Goal: Complete application form

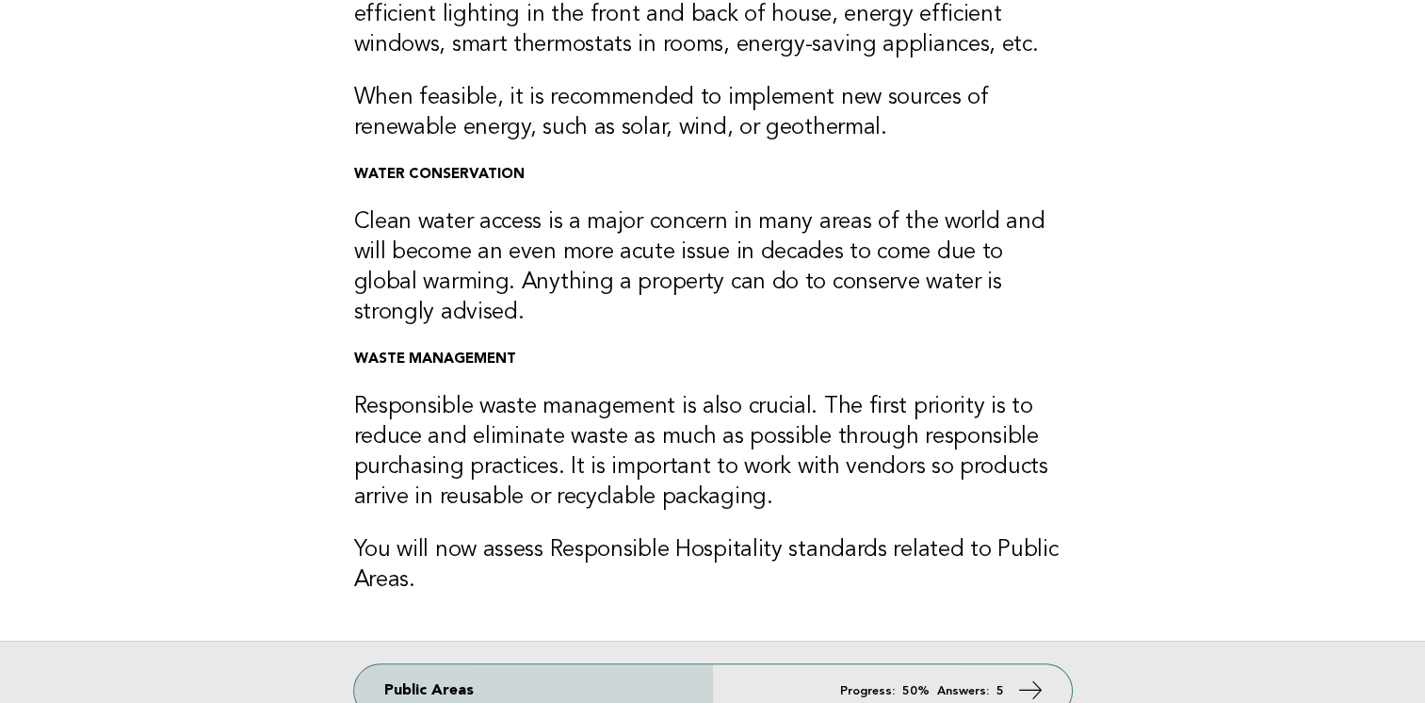
scroll to position [377, 0]
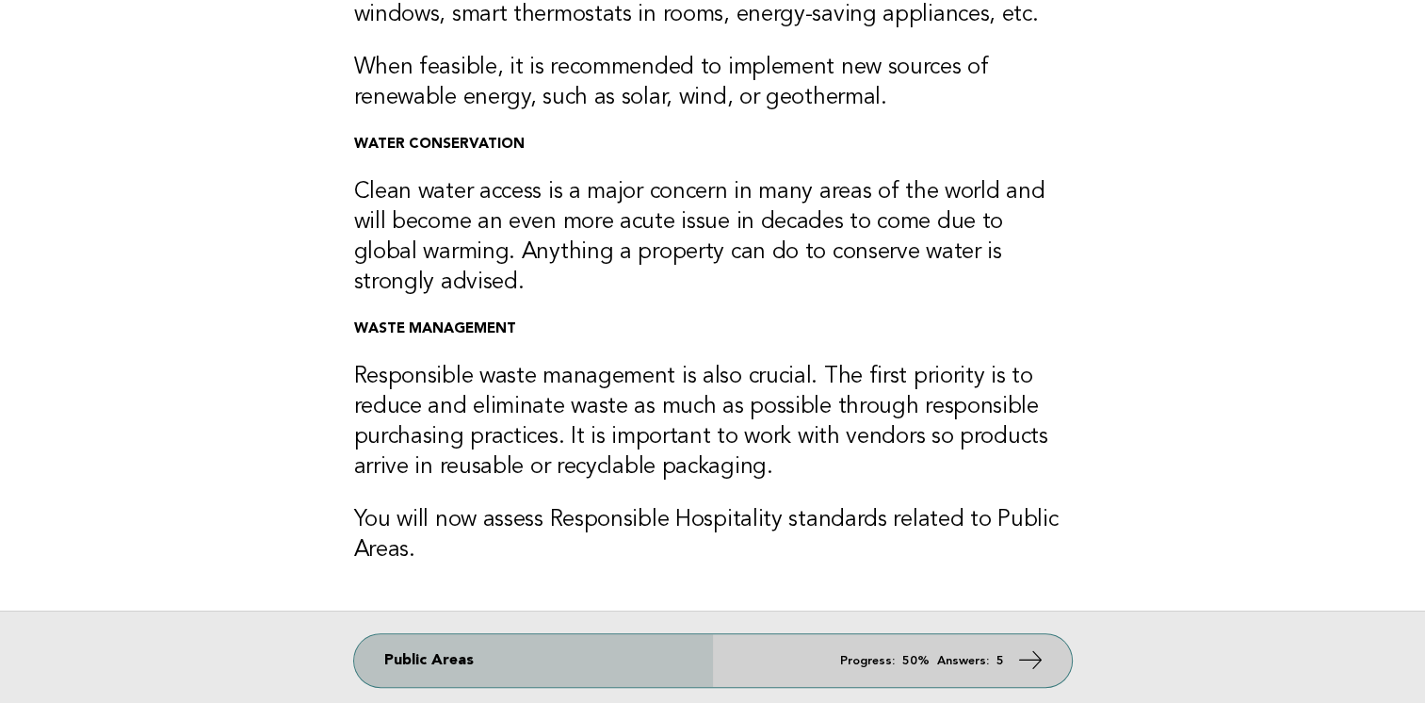
click at [957, 662] on em "Answers:" at bounding box center [963, 661] width 52 height 12
click at [1024, 662] on icon at bounding box center [1029, 659] width 27 height 27
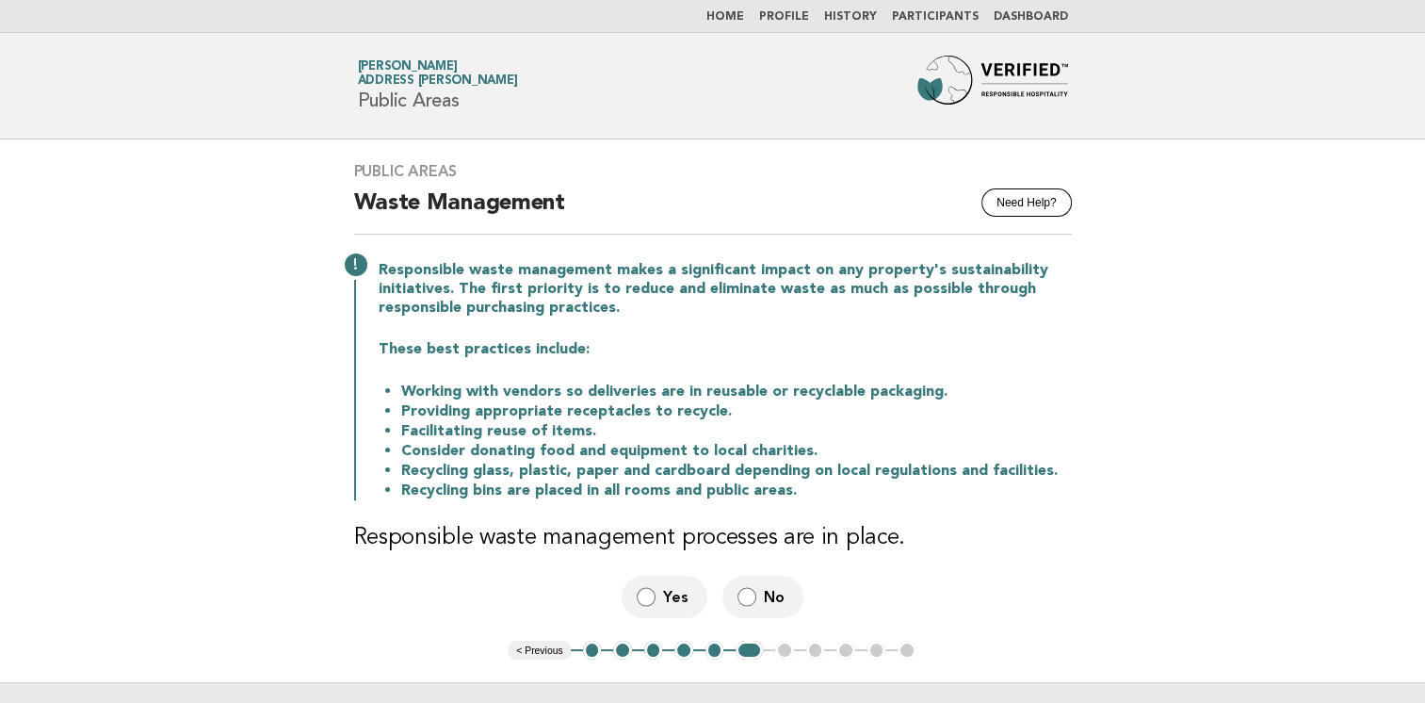
click at [624, 650] on button "2" at bounding box center [622, 649] width 19 height 19
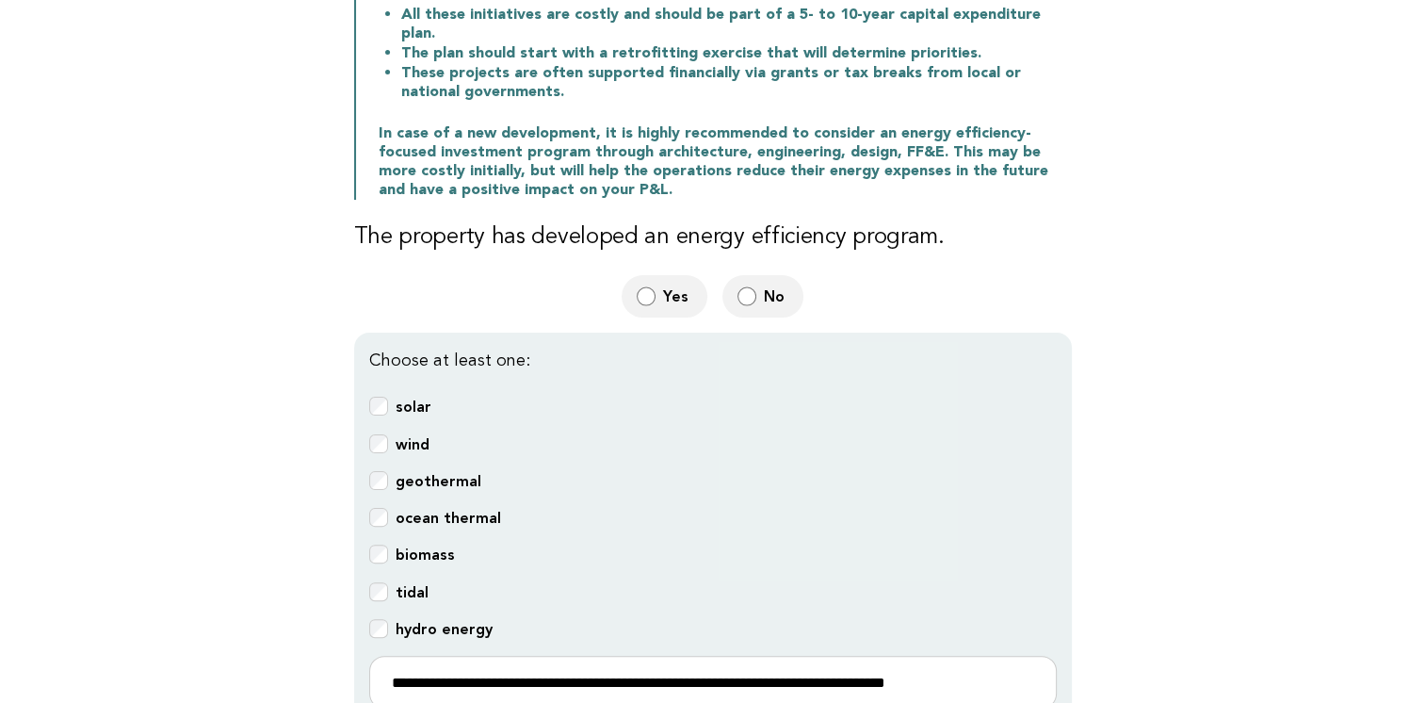
scroll to position [471, 0]
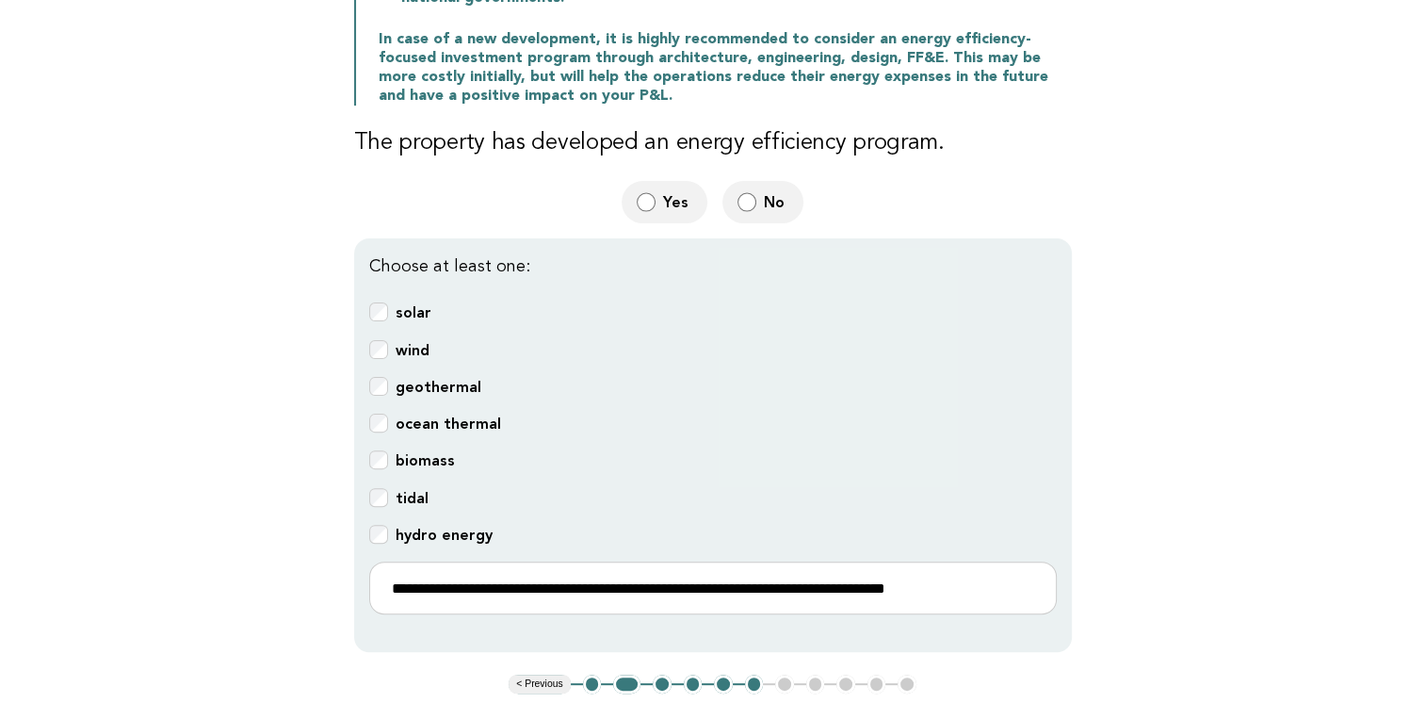
click at [626, 674] on button "2" at bounding box center [626, 683] width 27 height 19
click at [663, 674] on button "3" at bounding box center [662, 683] width 19 height 19
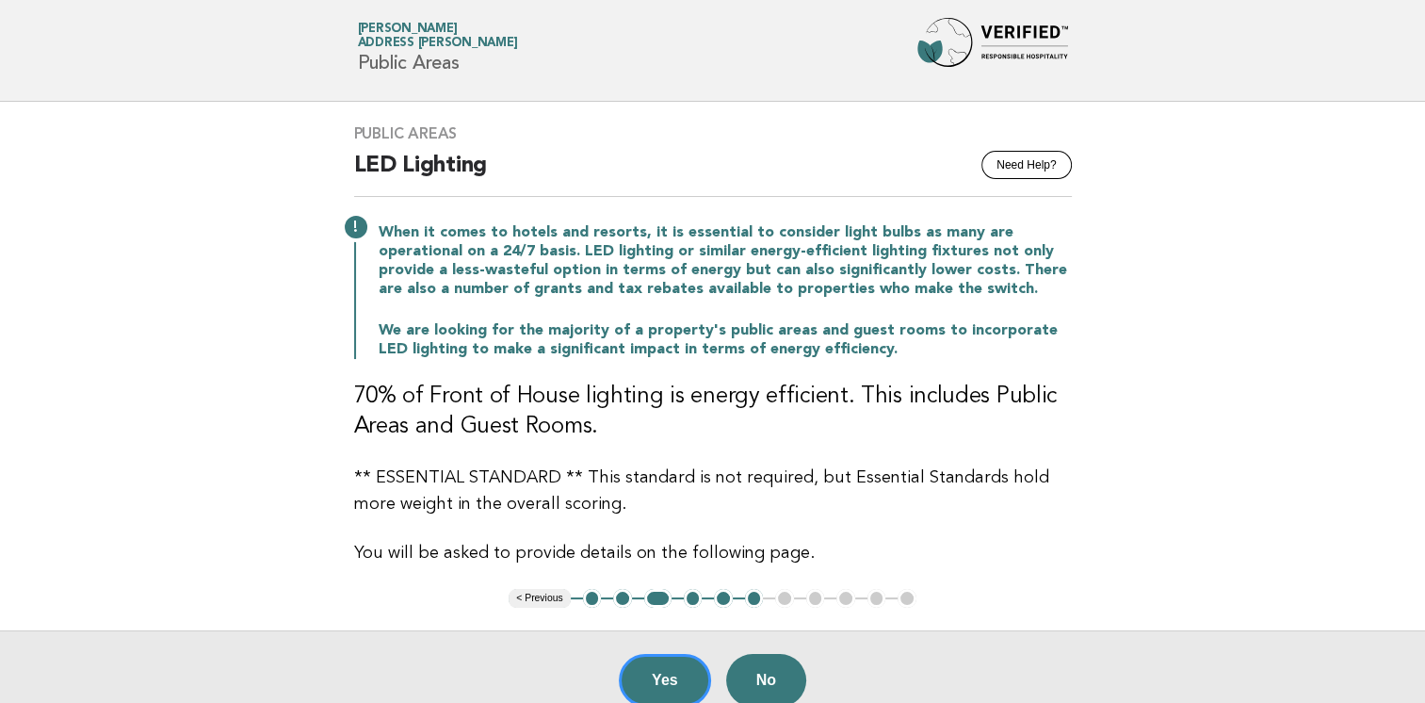
scroll to position [132, 0]
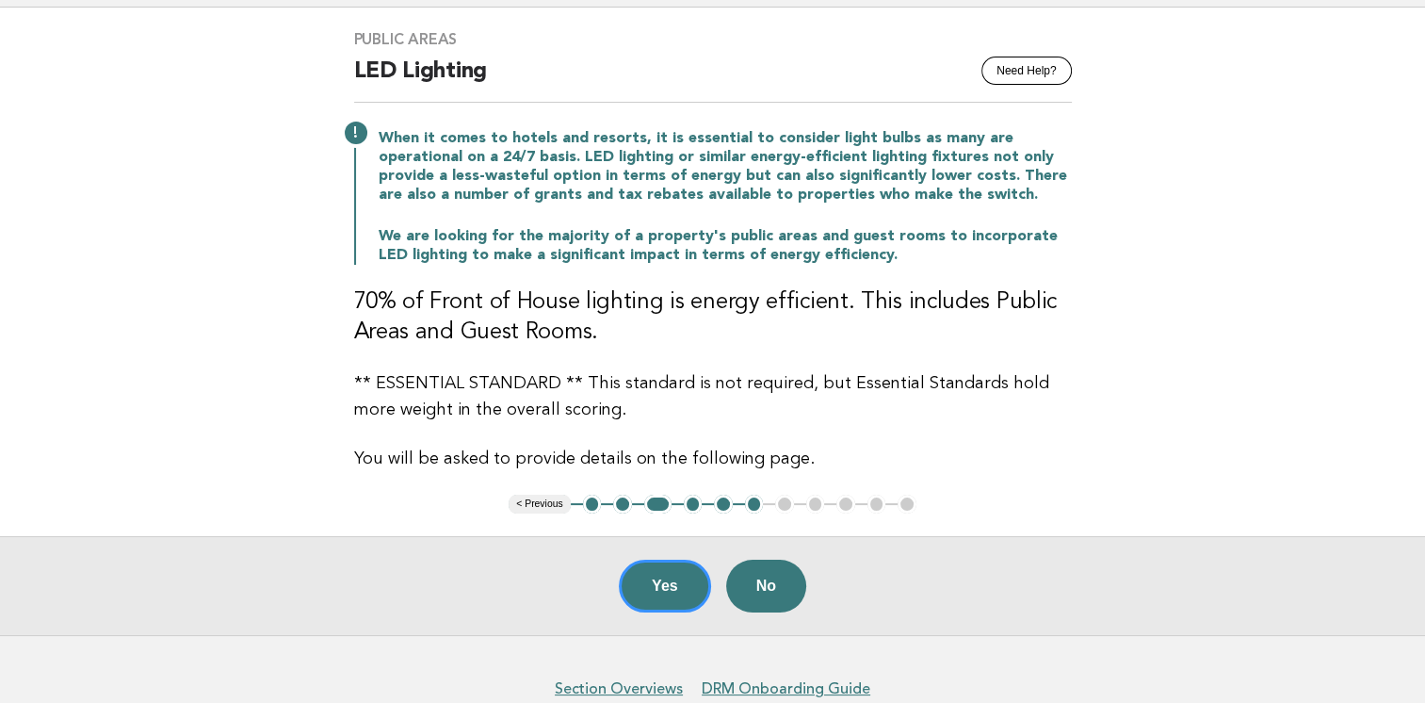
click at [689, 503] on button "4" at bounding box center [693, 503] width 19 height 19
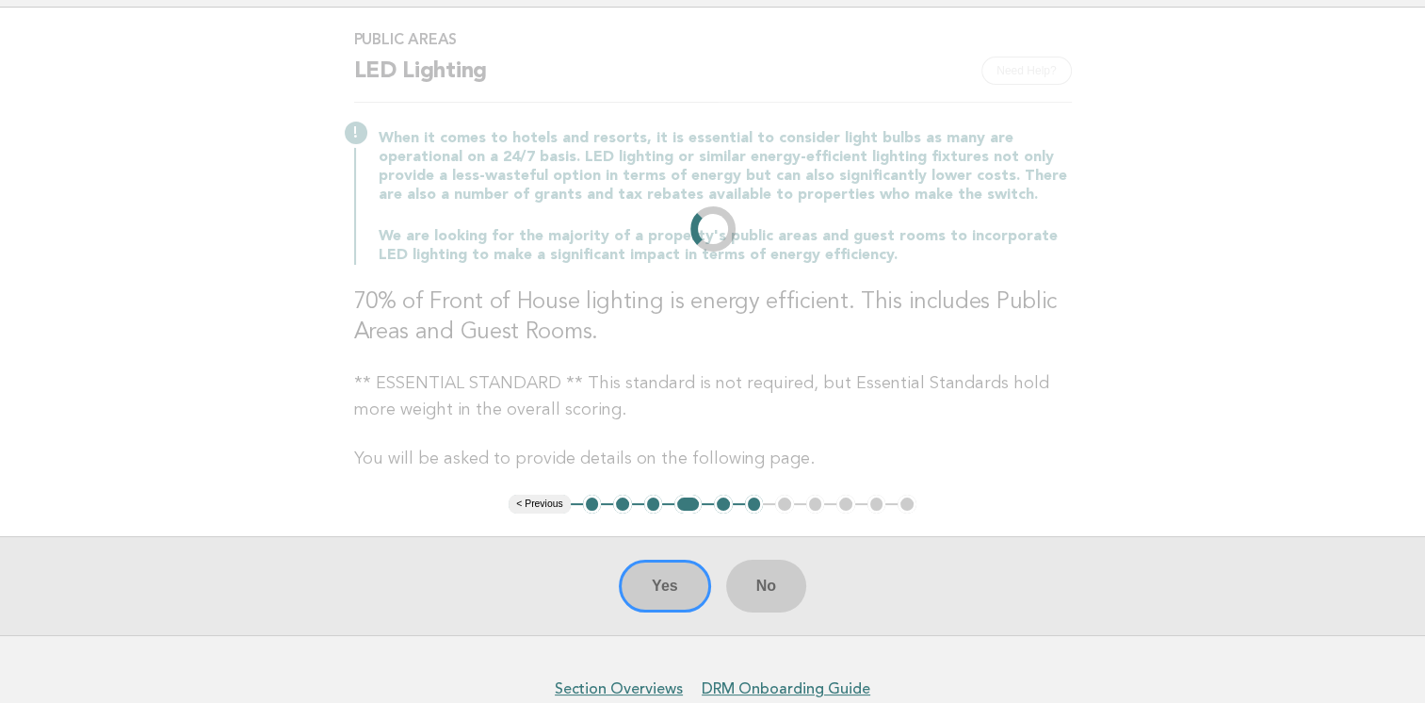
scroll to position [0, 0]
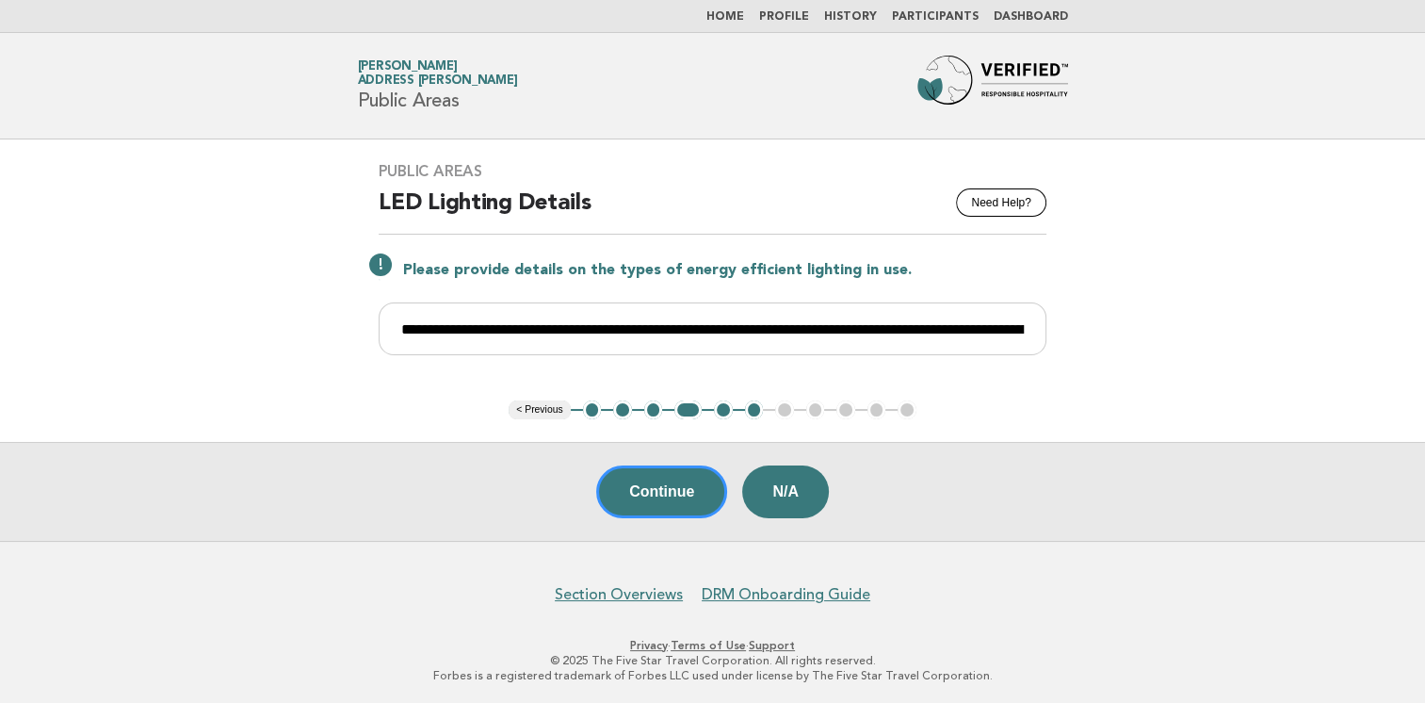
click at [689, 409] on button "4" at bounding box center [687, 409] width 27 height 19
click at [722, 412] on button "5" at bounding box center [723, 409] width 19 height 19
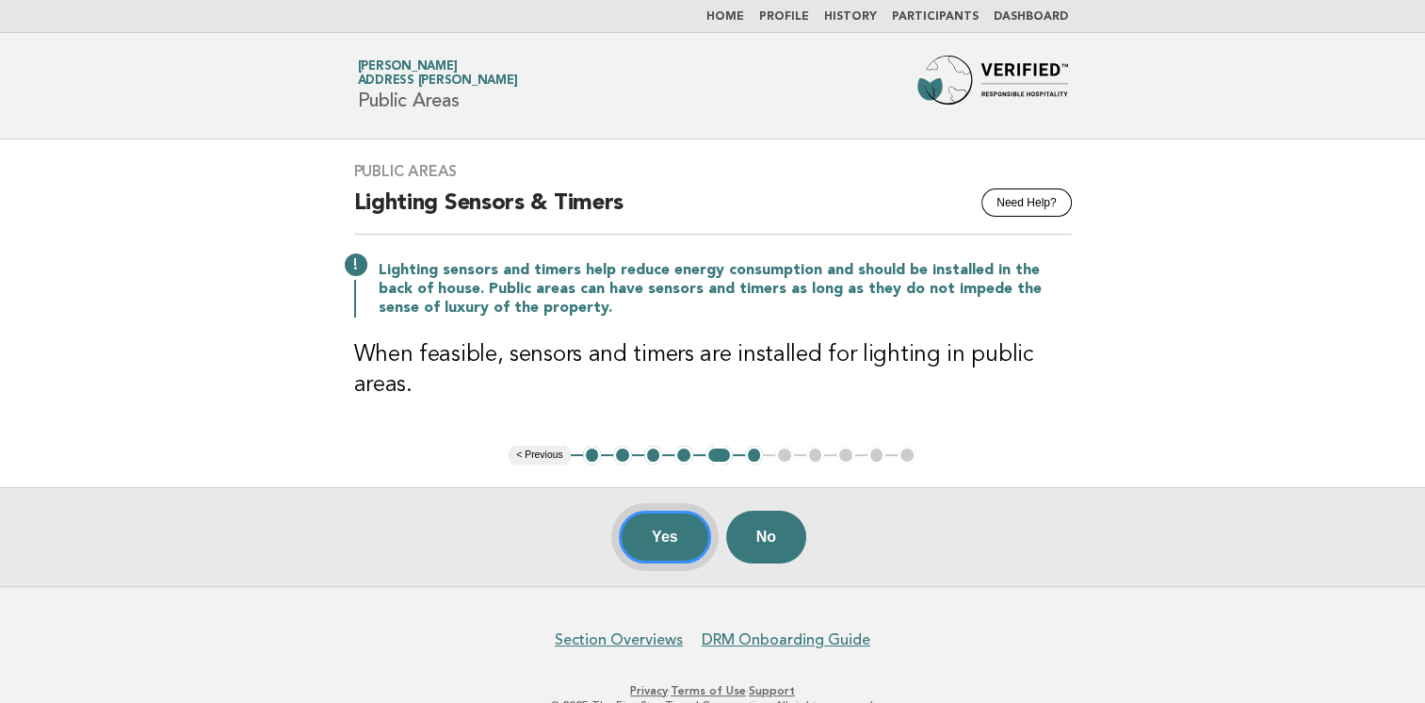
click at [667, 537] on button "Yes" at bounding box center [665, 536] width 92 height 53
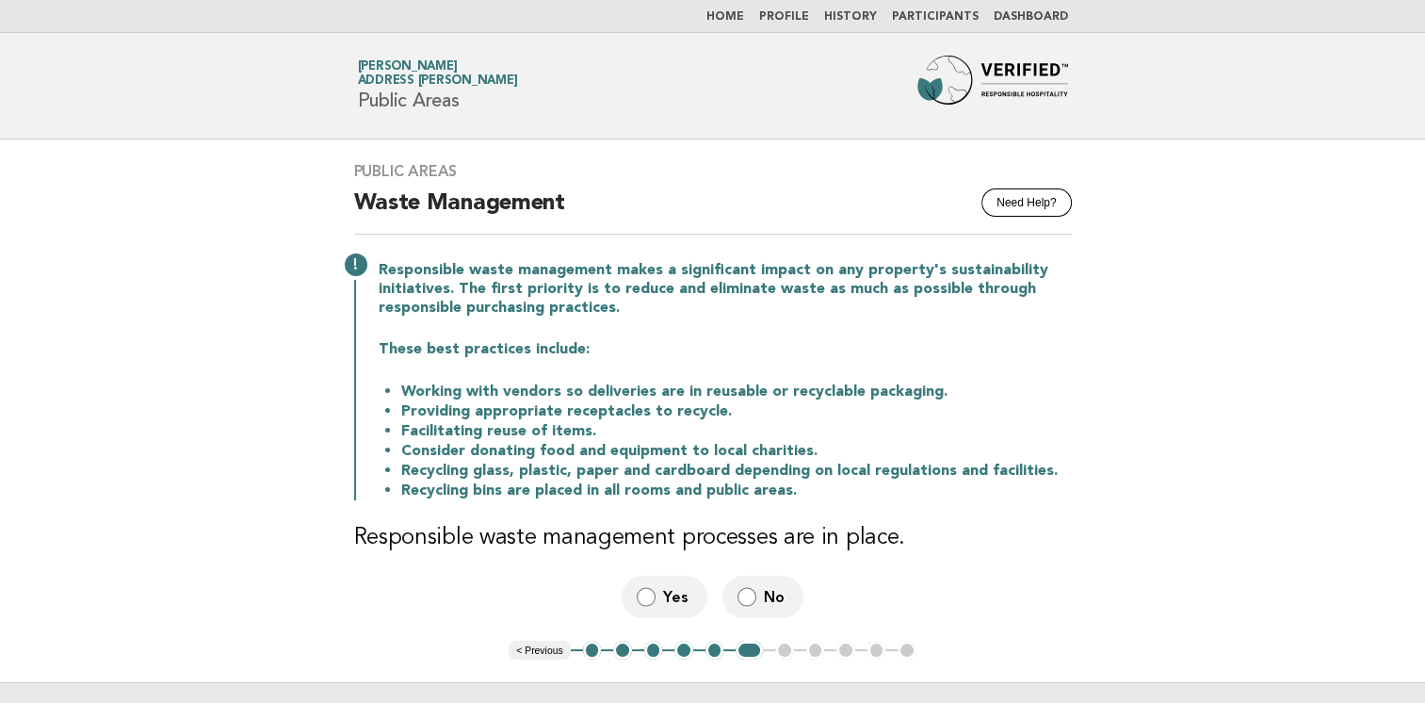
scroll to position [94, 0]
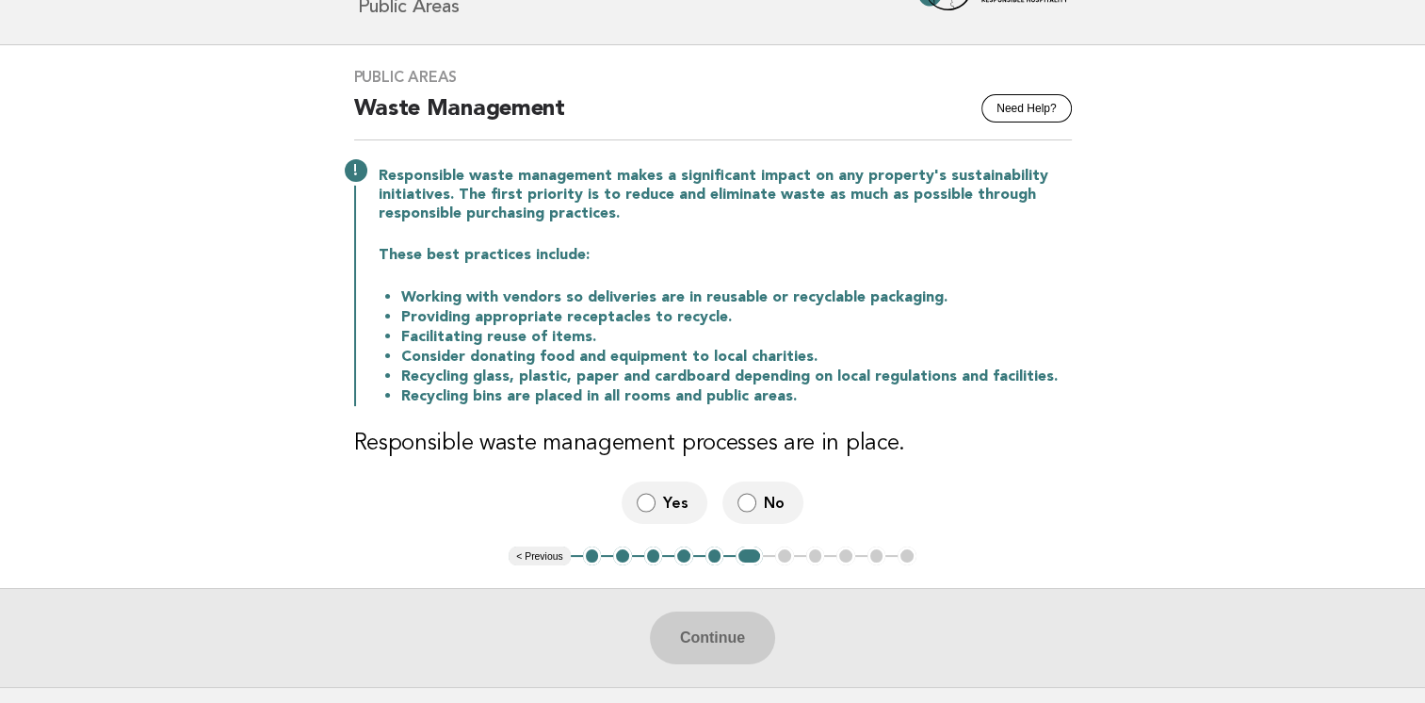
click at [655, 515] on label "Yes" at bounding box center [665, 502] width 86 height 42
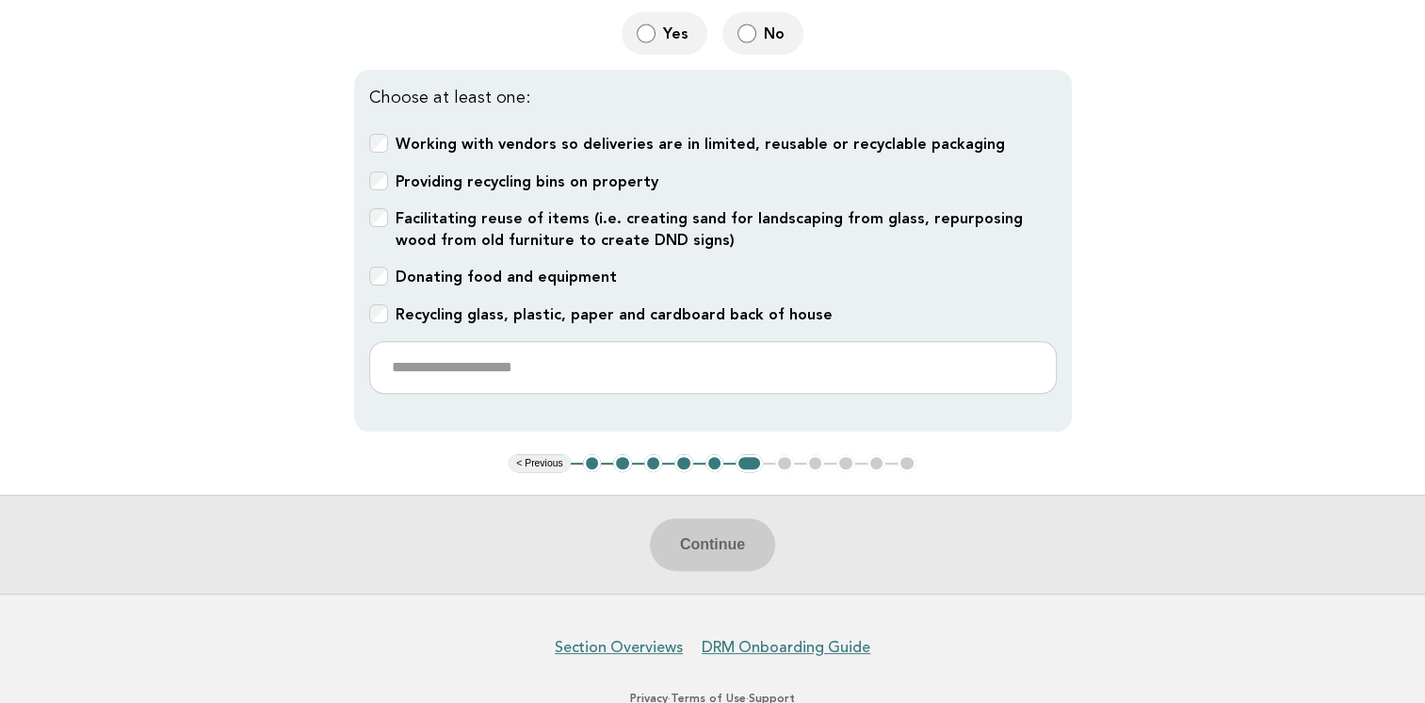
scroll to position [565, 0]
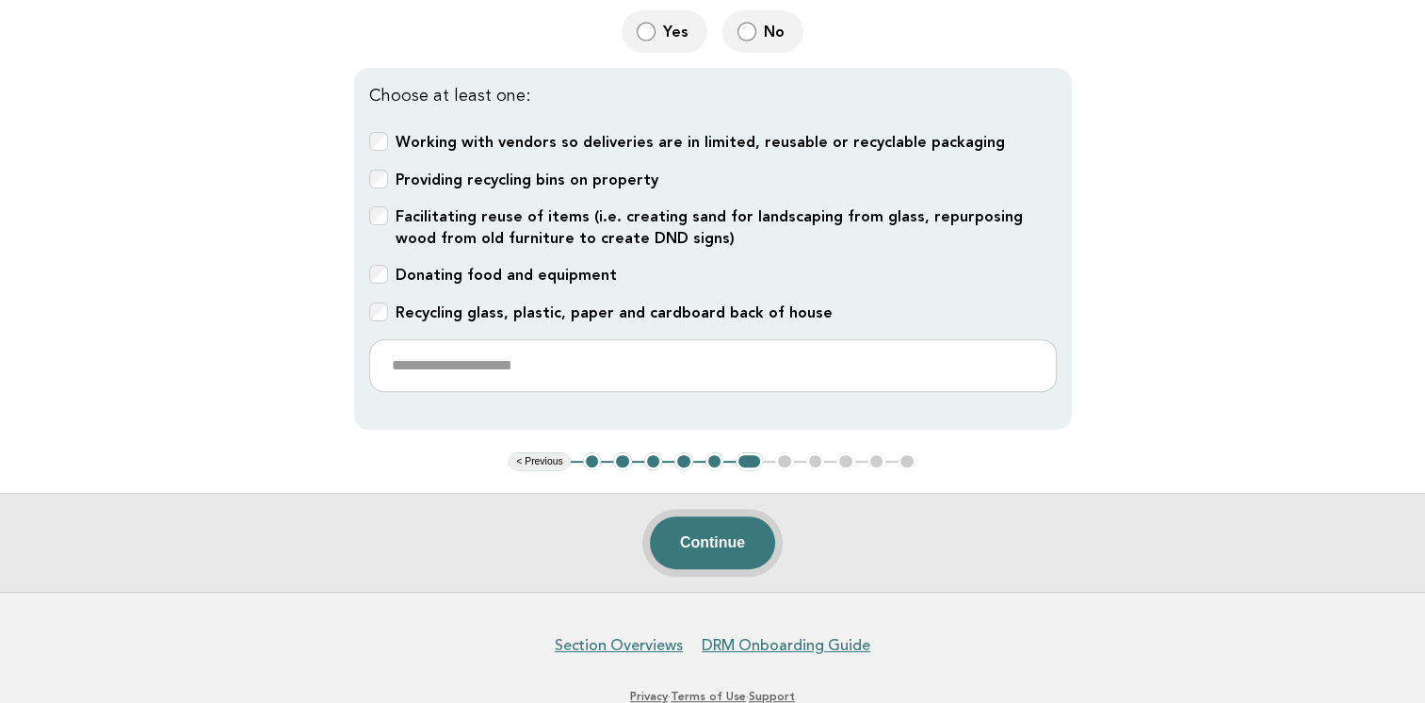
click at [714, 537] on button "Continue" at bounding box center [712, 542] width 125 height 53
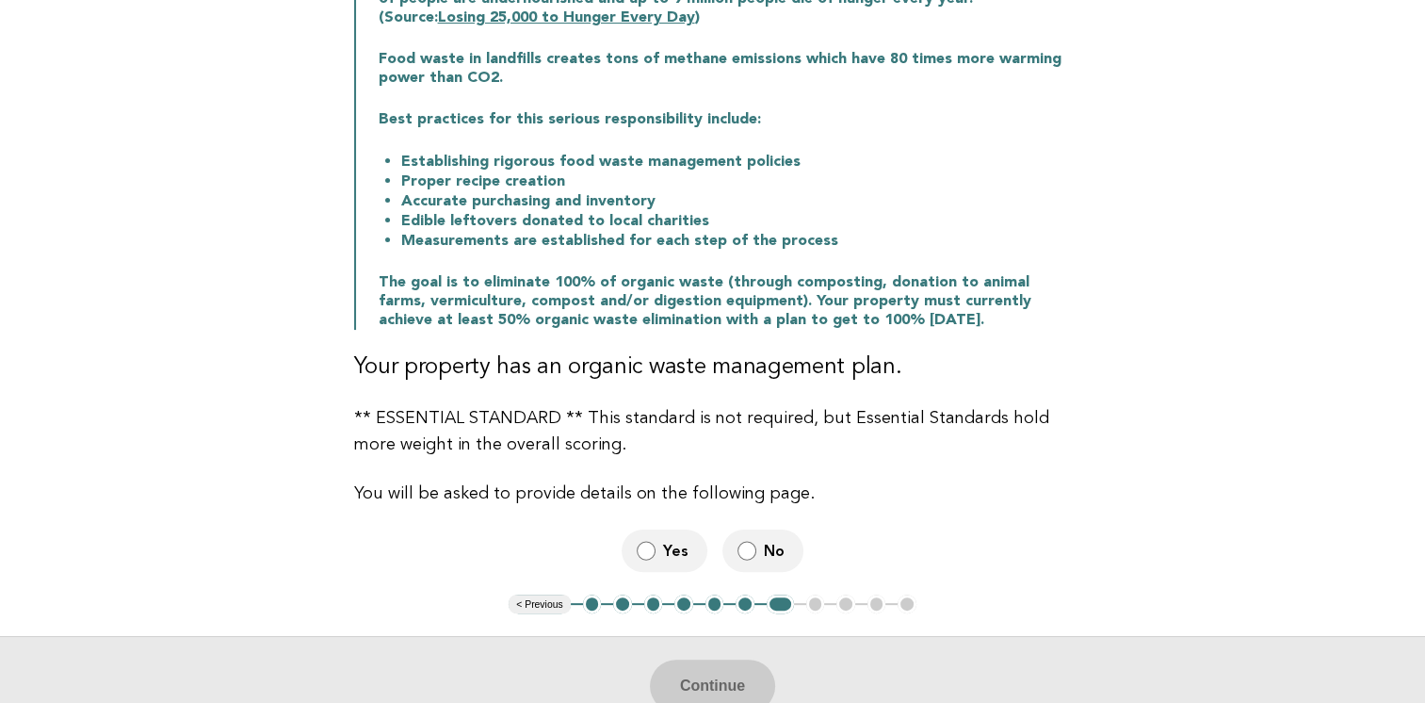
scroll to position [377, 0]
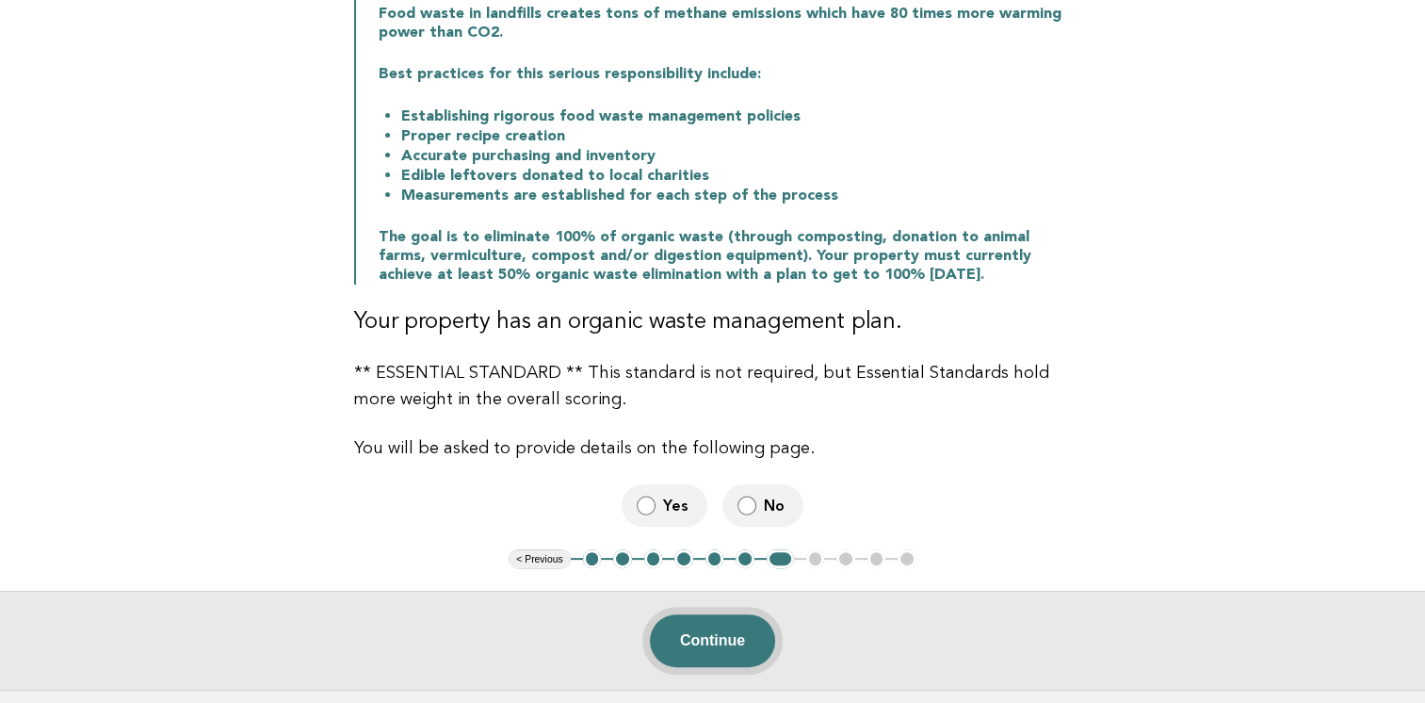
click at [713, 643] on button "Continue" at bounding box center [712, 640] width 125 height 53
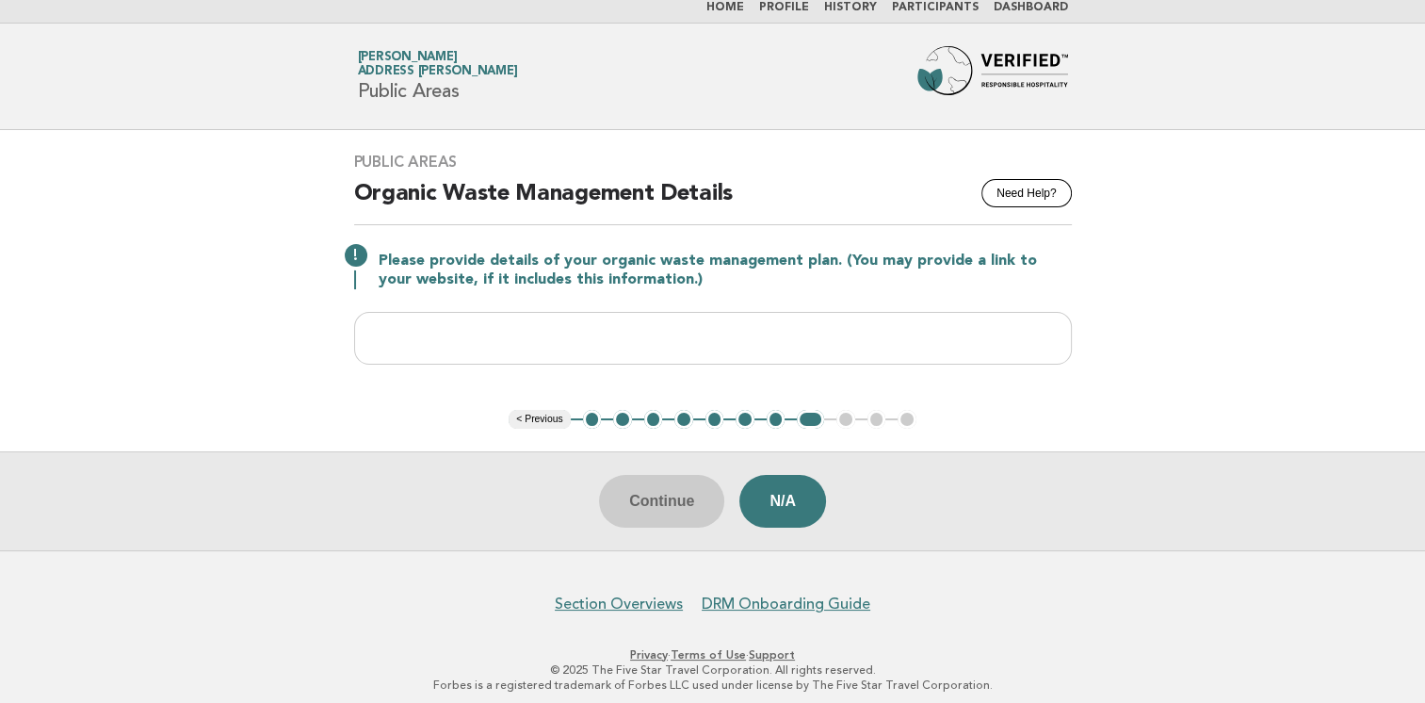
scroll to position [19, 0]
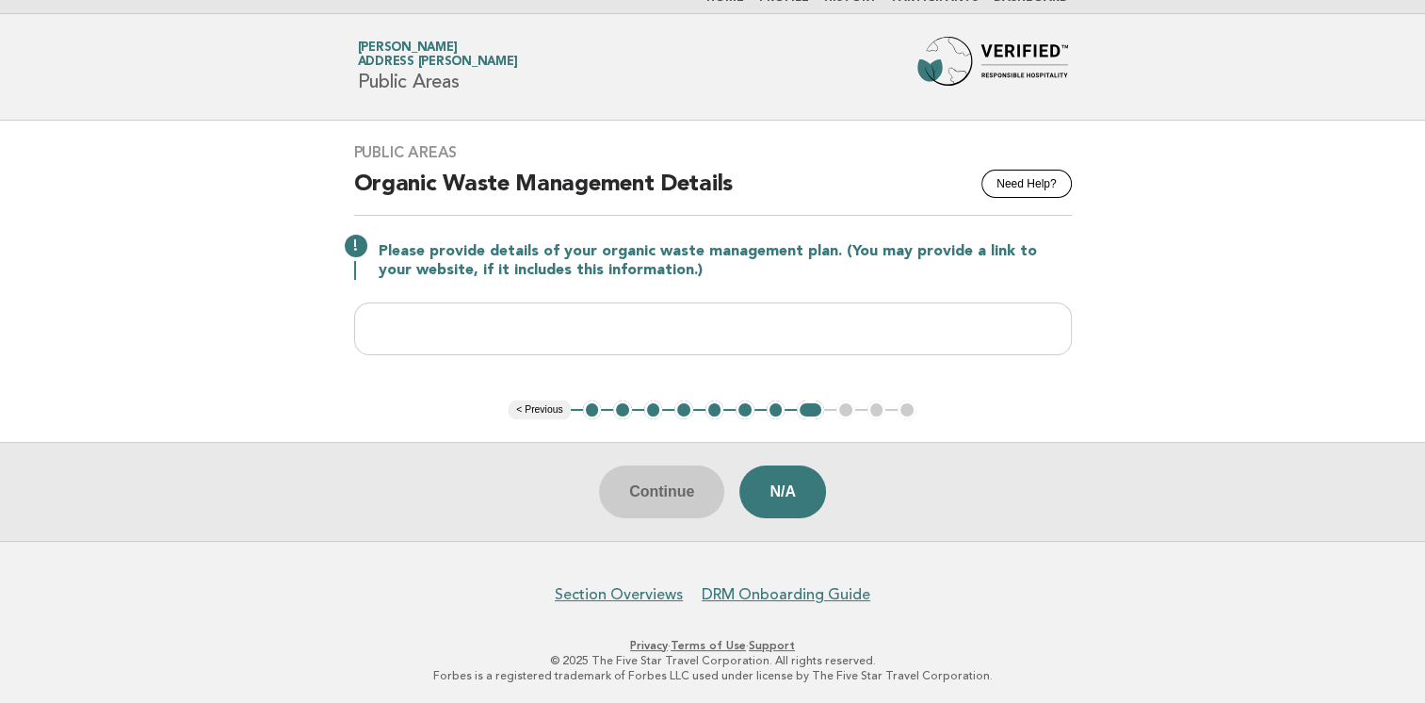
click at [776, 412] on button "7" at bounding box center [776, 409] width 19 height 19
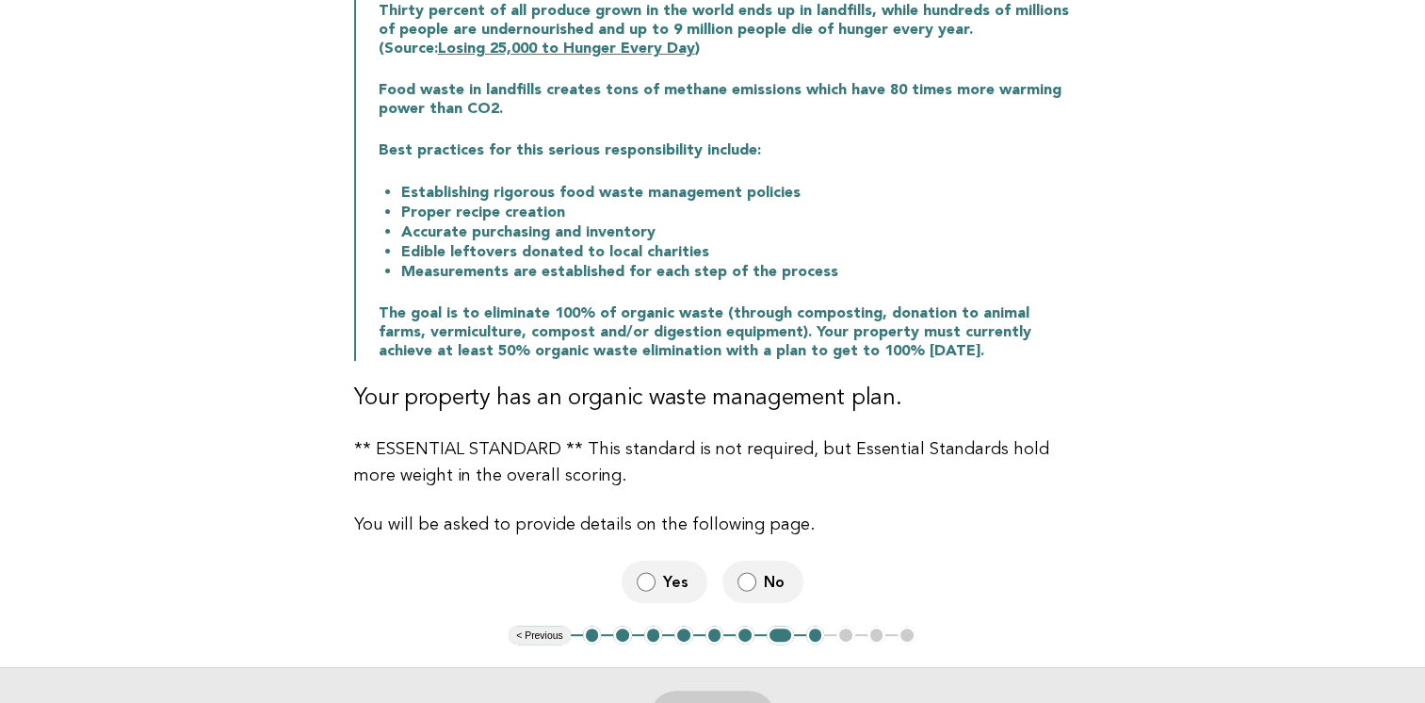
scroll to position [396, 0]
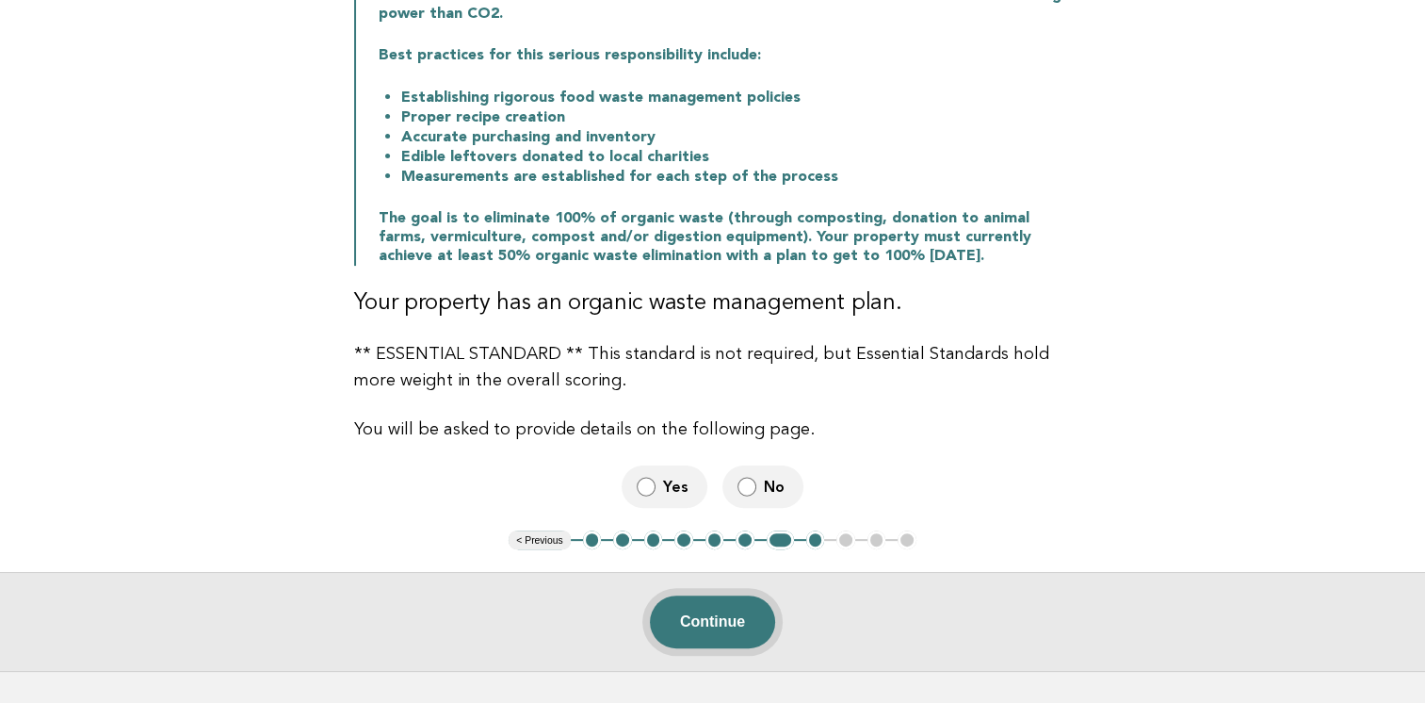
click at [703, 621] on button "Continue" at bounding box center [712, 621] width 125 height 53
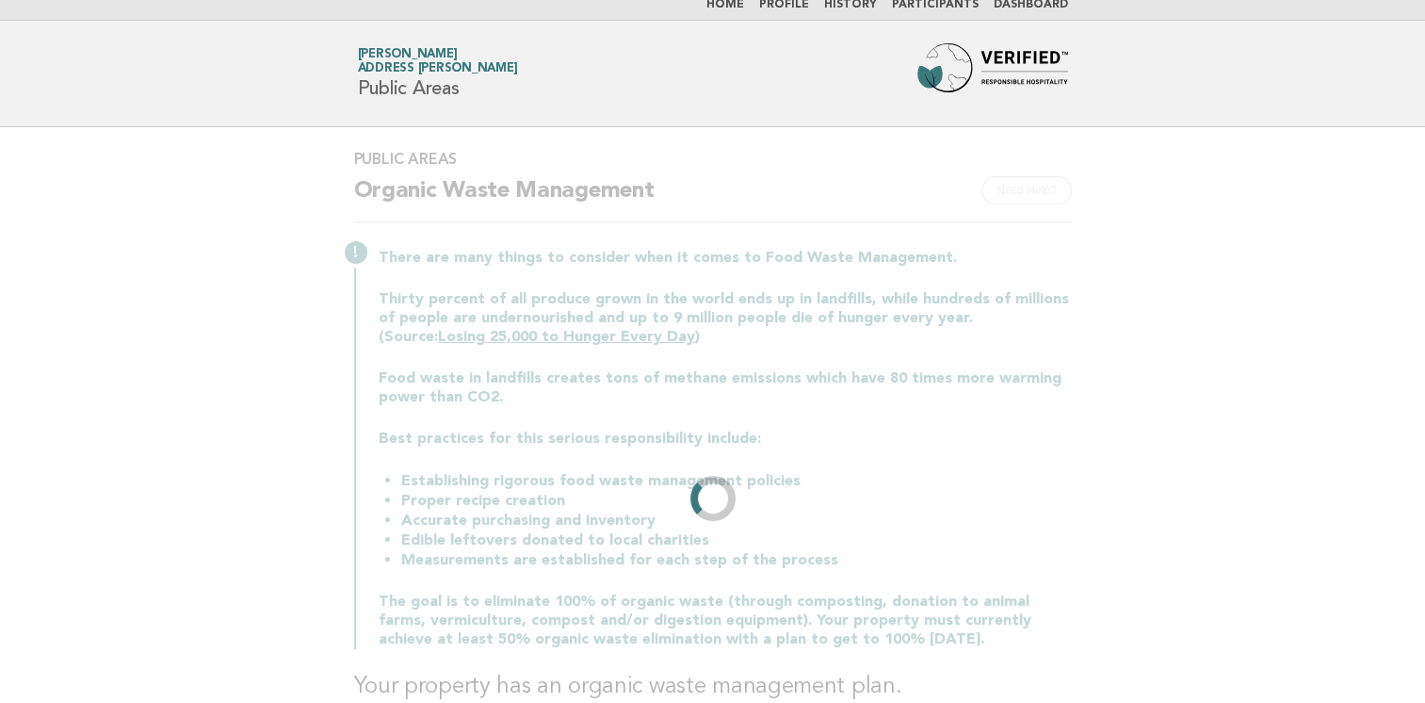
scroll to position [0, 0]
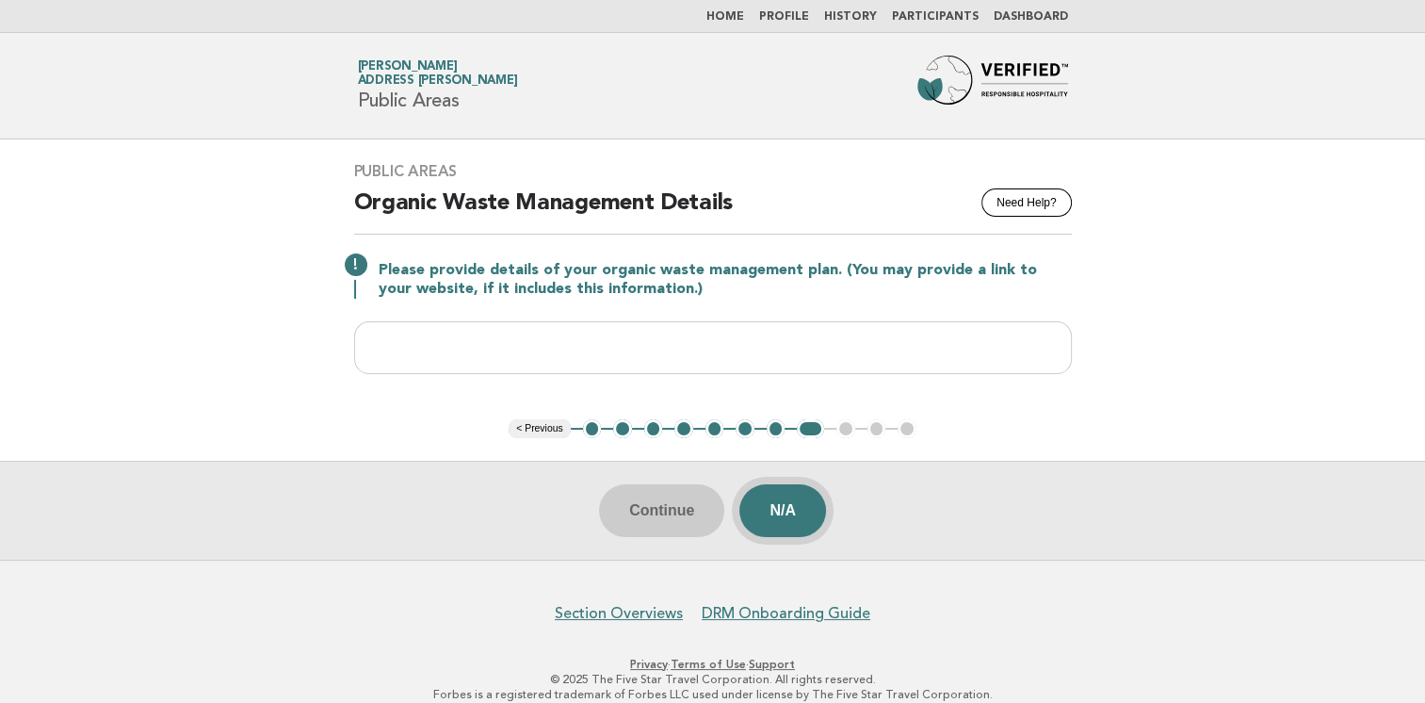
click at [787, 512] on button "N/A" at bounding box center [782, 510] width 87 height 53
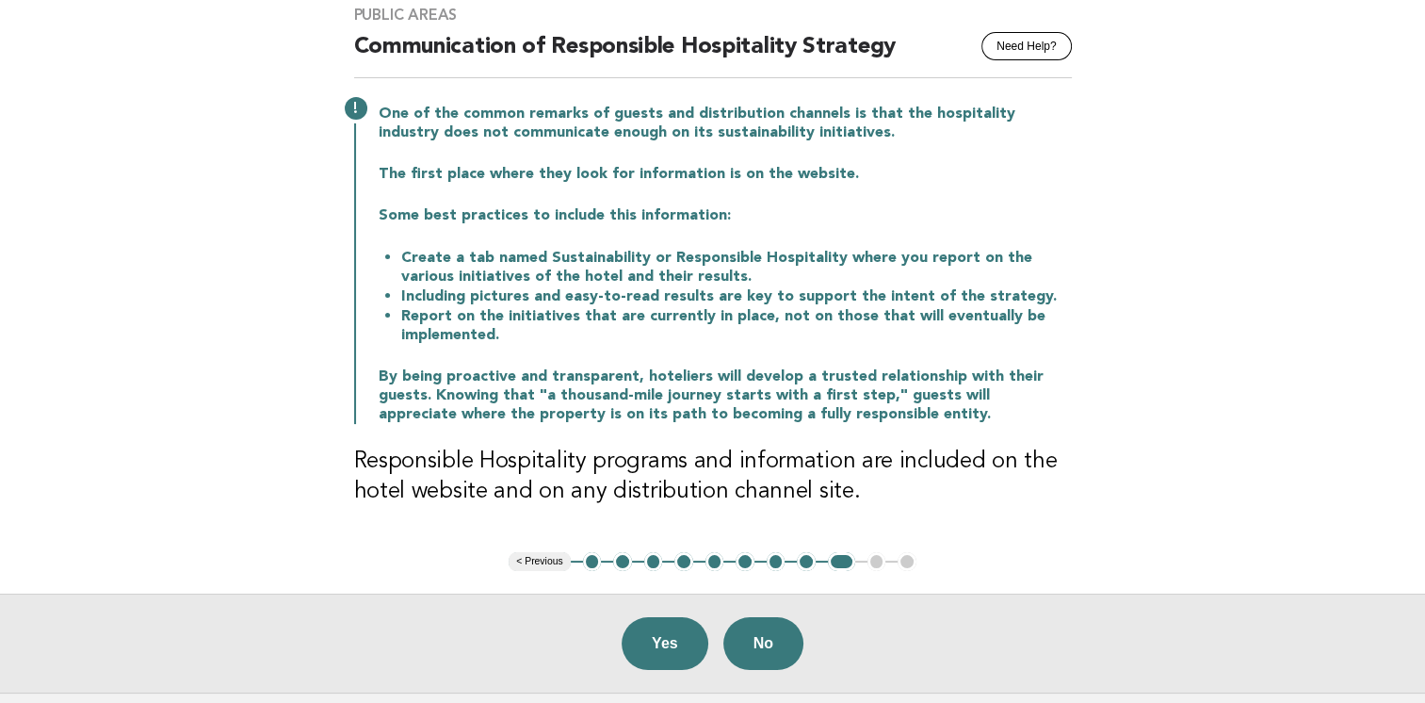
scroll to position [188, 0]
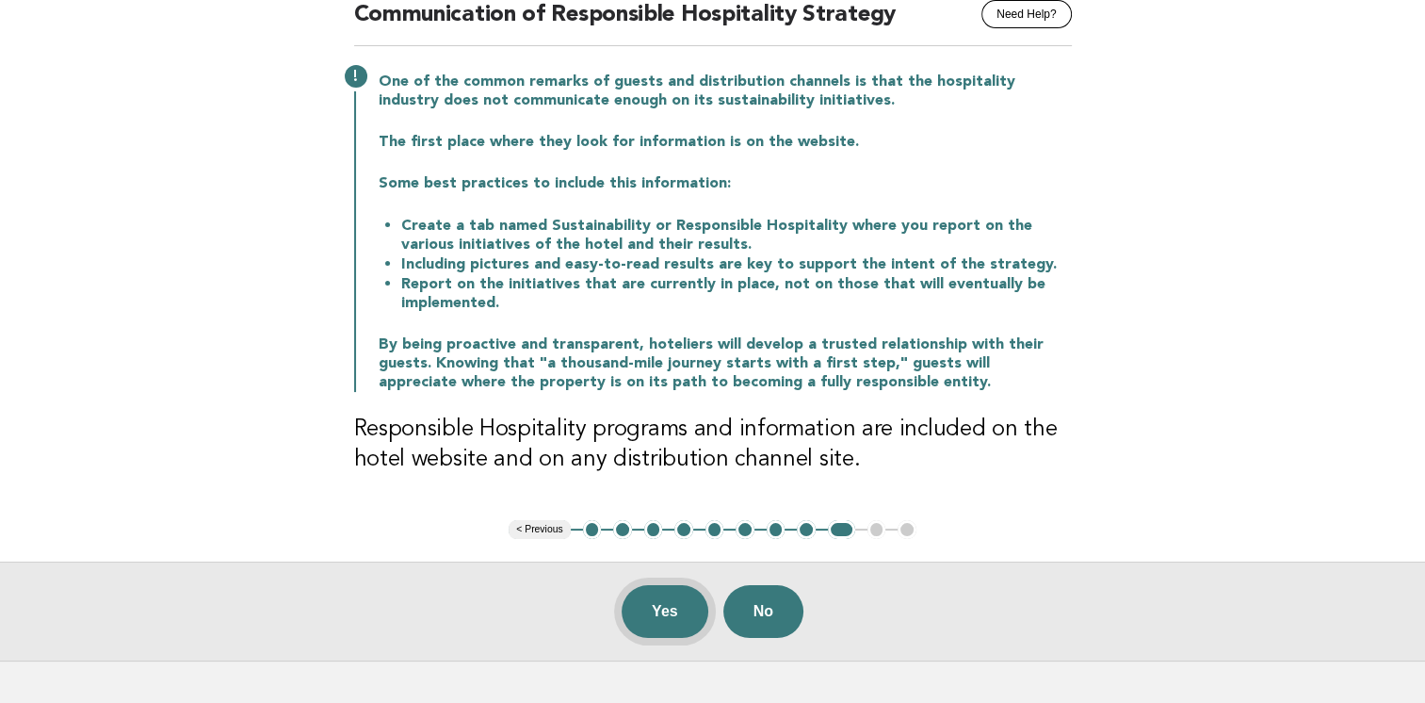
click at [667, 615] on button "Yes" at bounding box center [665, 611] width 87 height 53
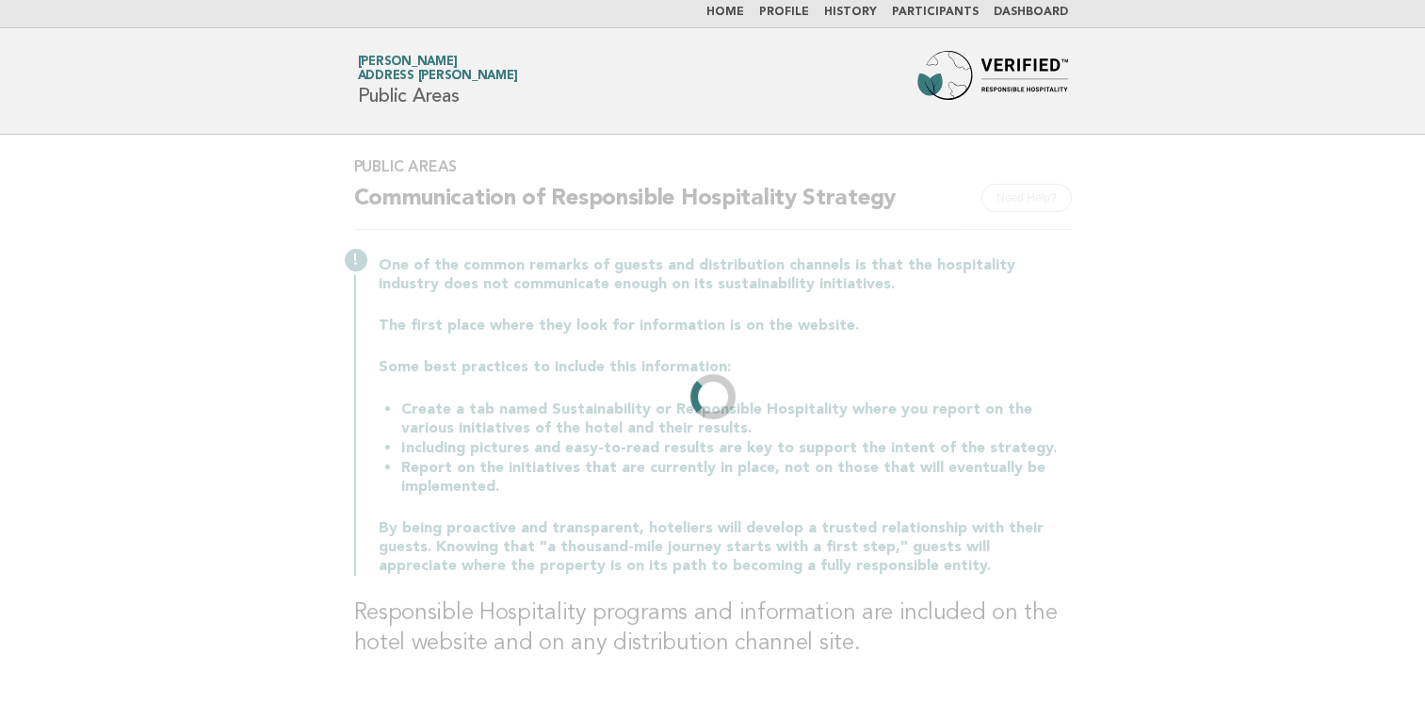
scroll to position [0, 0]
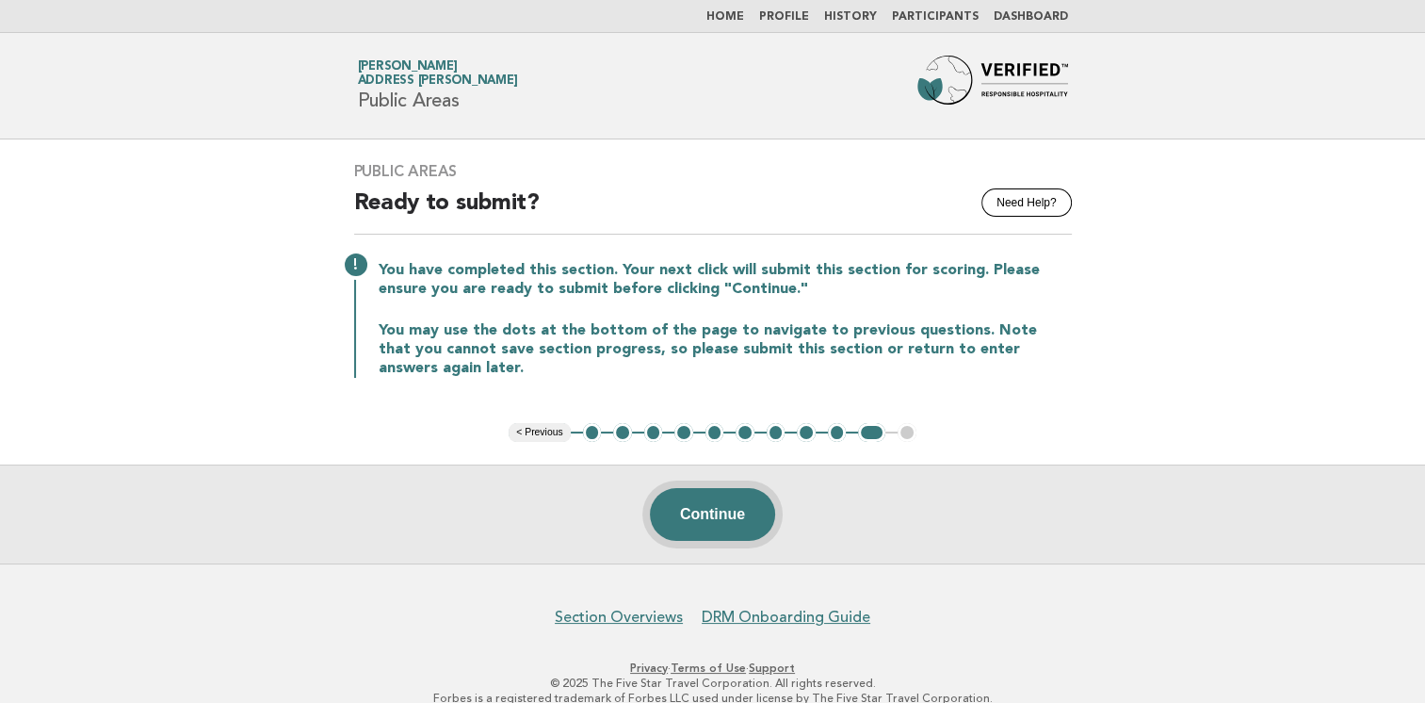
click at [704, 518] on button "Continue" at bounding box center [712, 514] width 125 height 53
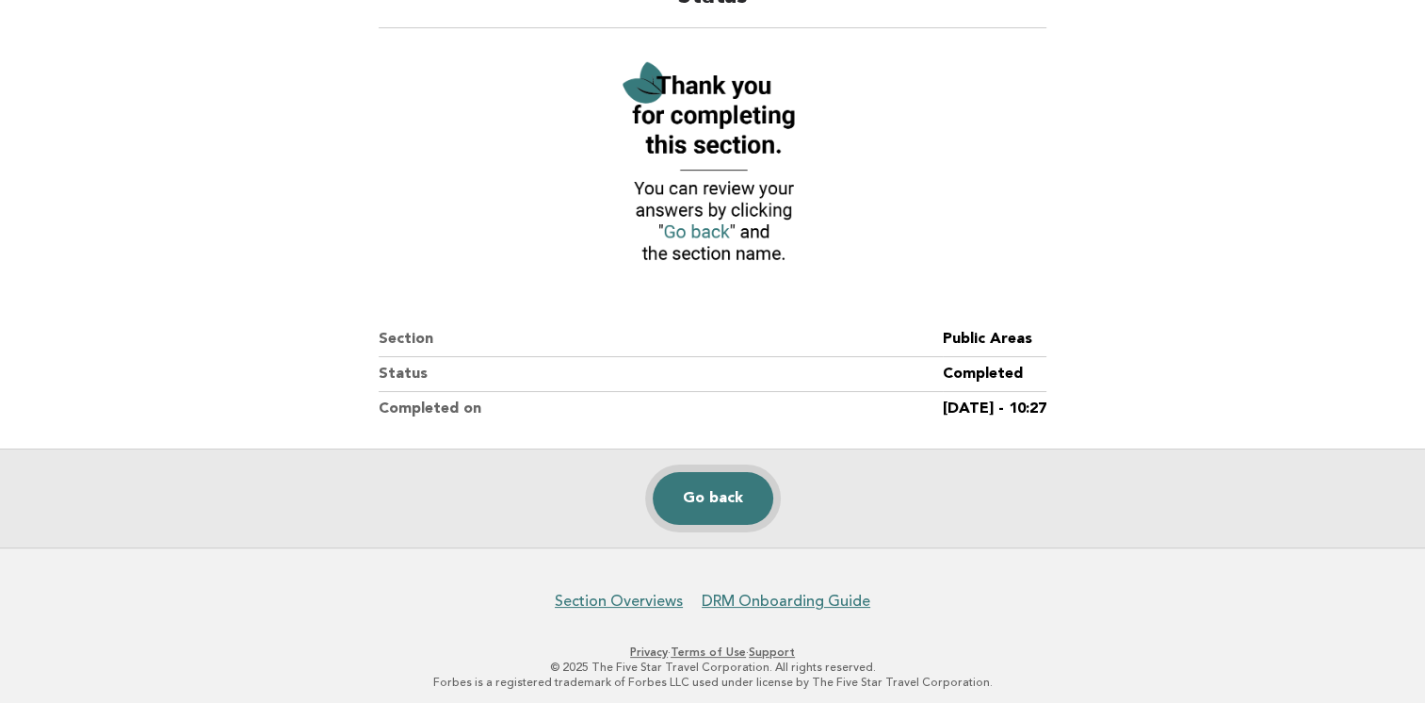
scroll to position [187, 0]
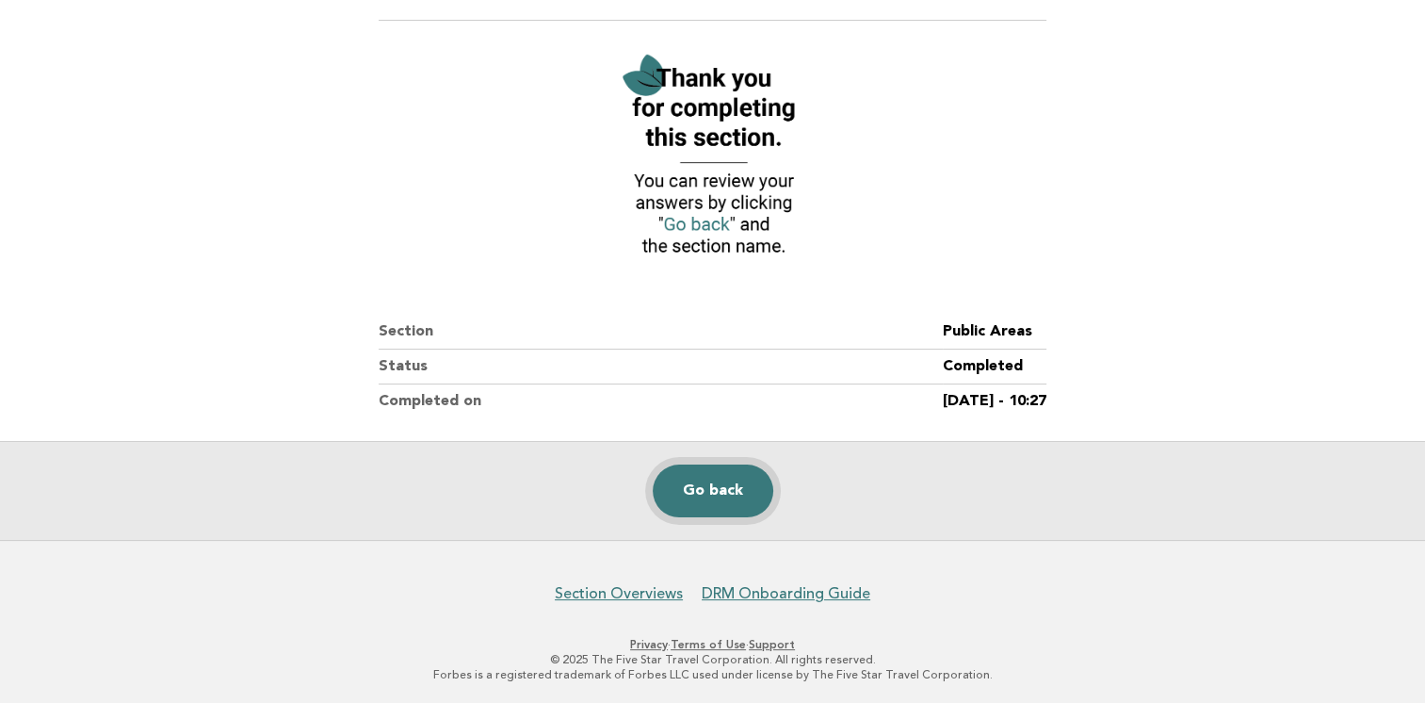
click at [716, 494] on link "Go back" at bounding box center [713, 490] width 121 height 53
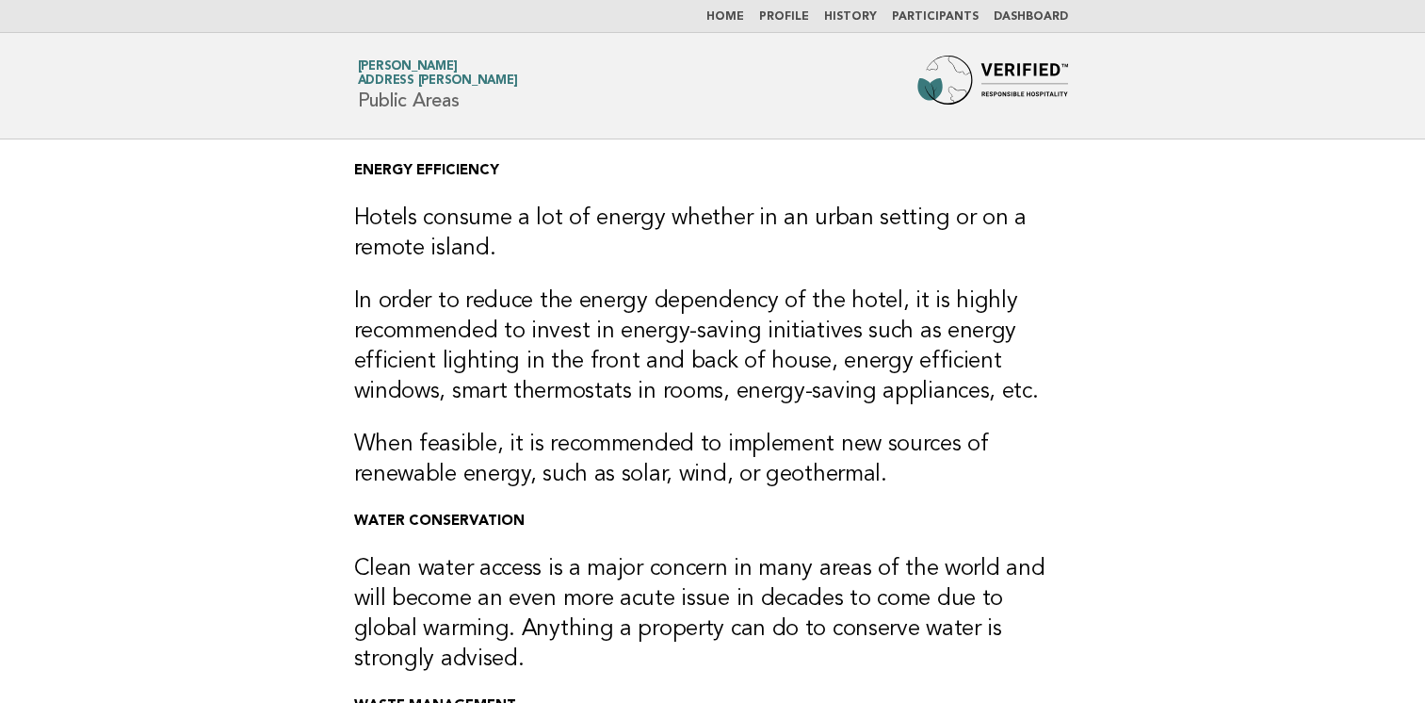
click at [1032, 14] on link "Dashboard" at bounding box center [1031, 16] width 74 height 11
